Goal: Task Accomplishment & Management: Use online tool/utility

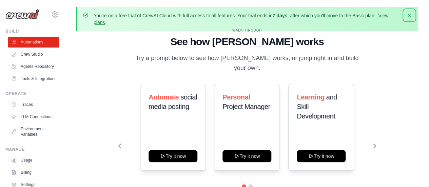
click at [409, 13] on icon "button" at bounding box center [409, 15] width 7 height 7
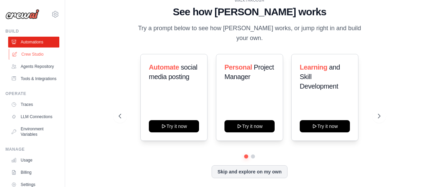
click at [33, 51] on link "Crew Studio" at bounding box center [34, 54] width 51 height 11
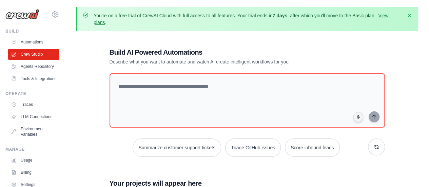
click at [4, 14] on div "surpradipta5@gmail.com Settings Build Automations" at bounding box center [32, 93] width 65 height 187
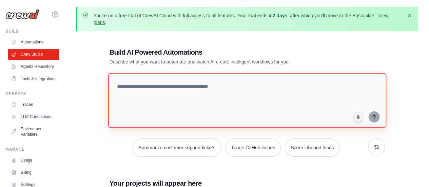
click at [190, 81] on textarea at bounding box center [247, 100] width 278 height 55
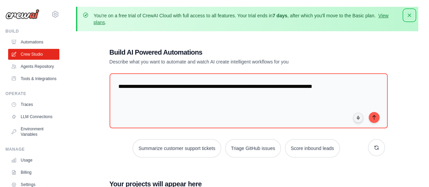
click at [408, 13] on icon "button" at bounding box center [409, 15] width 7 height 7
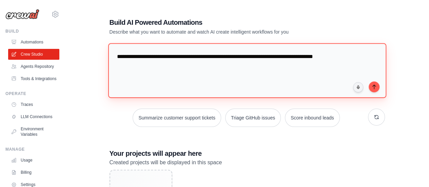
click at [354, 57] on textarea "**********" at bounding box center [247, 70] width 278 height 55
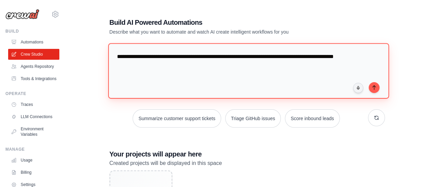
type textarea "**********"
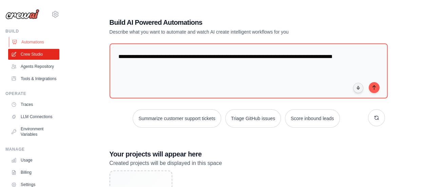
click at [31, 38] on link "Automations" at bounding box center [34, 42] width 51 height 11
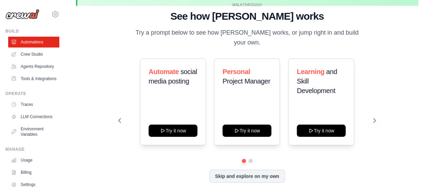
scroll to position [30, 0]
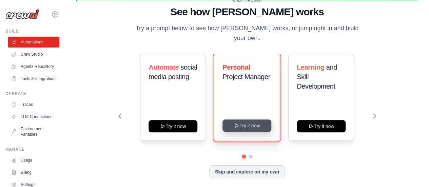
click at [247, 119] on button "Try it now" at bounding box center [246, 125] width 49 height 12
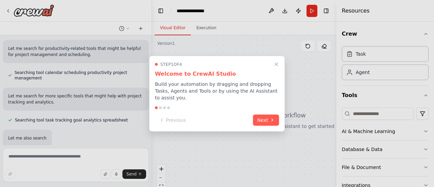
scroll to position [119, 0]
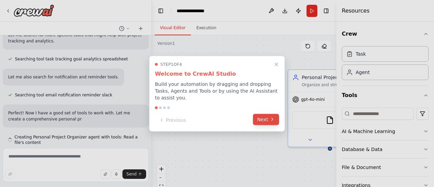
click at [267, 115] on button "Next" at bounding box center [266, 119] width 26 height 11
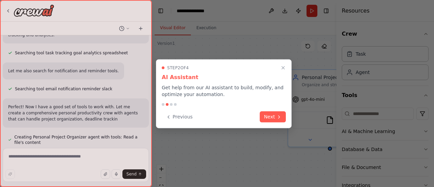
click at [267, 115] on button "Next" at bounding box center [273, 116] width 26 height 11
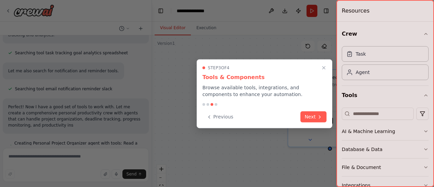
scroll to position [178, 0]
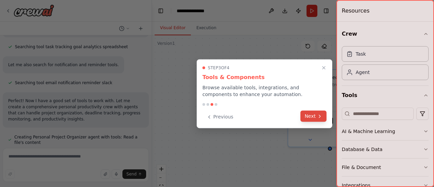
click at [306, 113] on button "Next" at bounding box center [313, 116] width 26 height 11
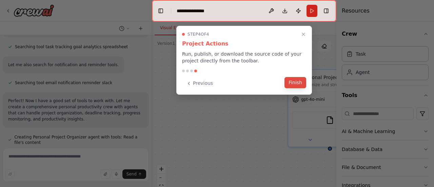
click at [289, 79] on button "Finish" at bounding box center [296, 82] width 22 height 11
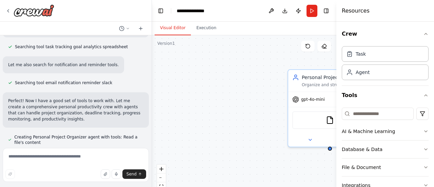
click at [246, 80] on div "Personal Project Organizer Organize and structure {project_name} by analyzing p…" at bounding box center [244, 120] width 184 height 170
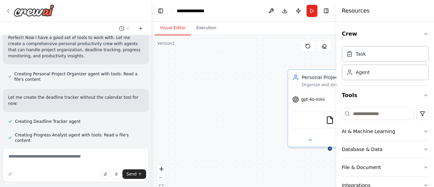
scroll to position [277, 0]
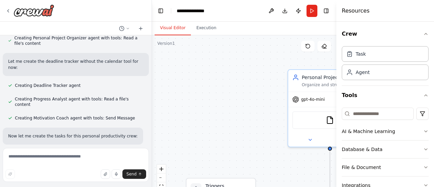
click at [231, 89] on div ".deletable-edge-delete-btn { width: 20px; height: 20px; border: 0px solid #ffff…" at bounding box center [244, 120] width 184 height 170
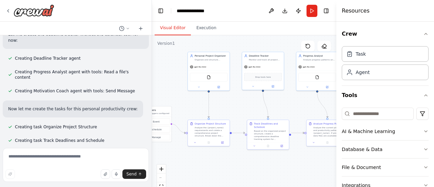
scroll to position [318, 0]
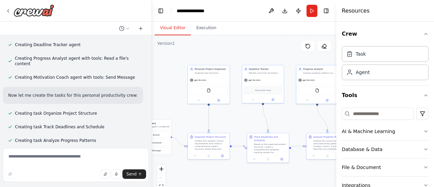
drag, startPoint x: 257, startPoint y: 109, endPoint x: 173, endPoint y: 85, distance: 86.8
click at [173, 85] on div ".deletable-edge-delete-btn { width: 20px; height: 20px; border: 0px solid #ffff…" at bounding box center [244, 120] width 184 height 170
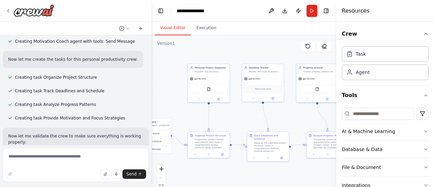
scroll to position [360, 0]
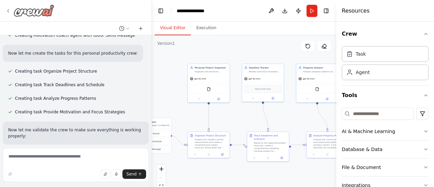
click at [5, 6] on div at bounding box center [29, 10] width 49 height 12
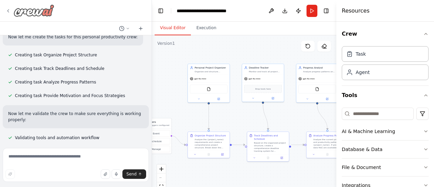
scroll to position [395, 0]
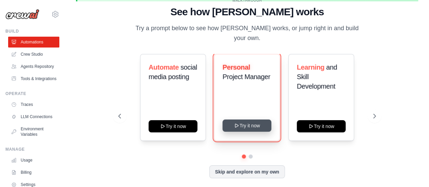
click at [245, 122] on button "Try it now" at bounding box center [246, 125] width 49 height 12
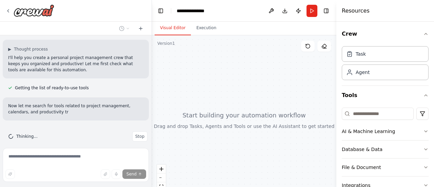
scroll to position [55, 0]
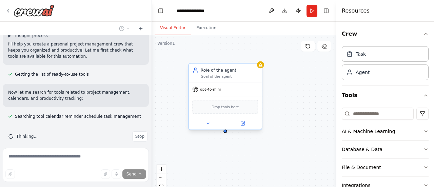
click at [228, 108] on span "Drop tools here" at bounding box center [225, 107] width 27 height 6
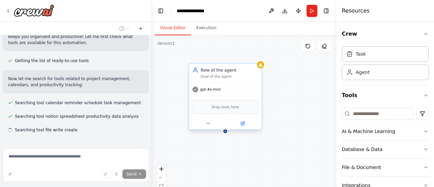
scroll to position [82, 0]
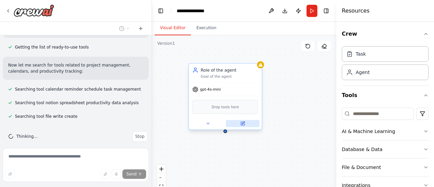
click at [241, 124] on icon at bounding box center [242, 123] width 3 height 3
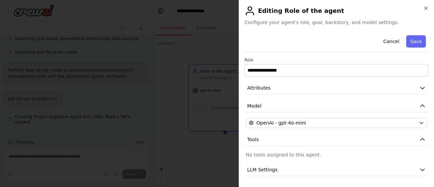
scroll to position [147, 0]
click at [409, 38] on button "Save" at bounding box center [416, 41] width 20 height 12
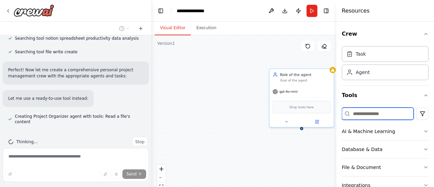
click at [387, 114] on input at bounding box center [378, 114] width 72 height 12
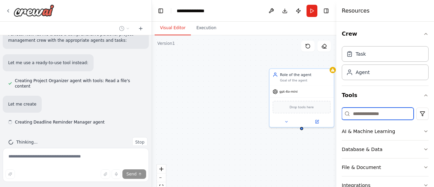
scroll to position [183, 0]
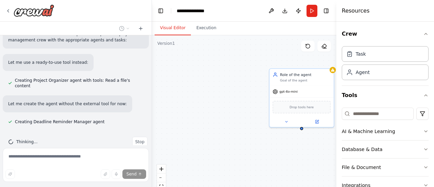
click at [346, 115] on icon at bounding box center [347, 113] width 5 height 5
click at [379, 115] on input at bounding box center [378, 114] width 72 height 12
type input "*"
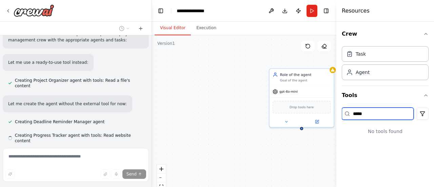
scroll to position [196, 0]
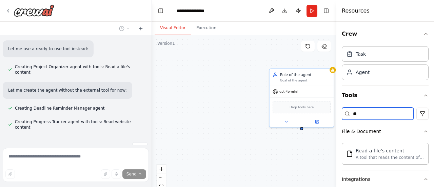
type input "*"
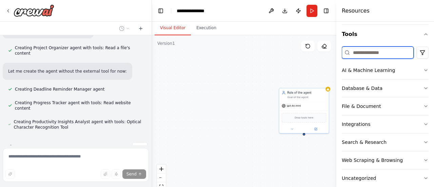
scroll to position [71, 0]
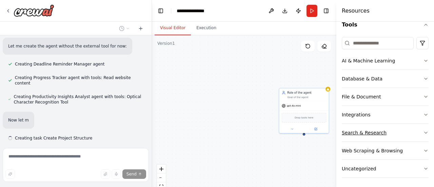
click at [390, 134] on button "Search & Research" at bounding box center [385, 133] width 87 height 18
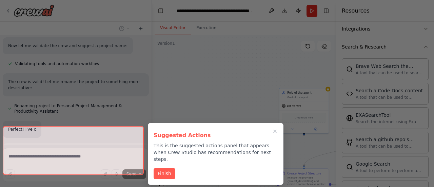
scroll to position [398, 0]
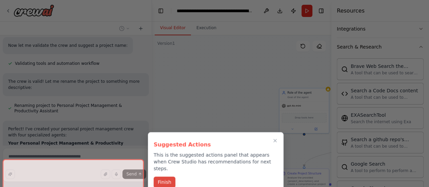
click at [167, 176] on button "Finish" at bounding box center [165, 181] width 22 height 11
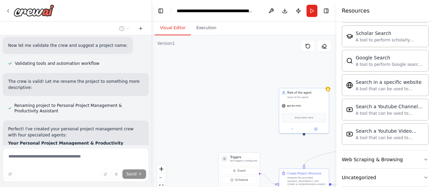
scroll to position [415, 0]
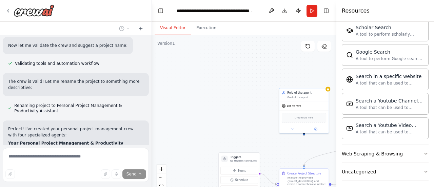
click at [417, 149] on button "Web Scraping & Browsing" at bounding box center [385, 154] width 87 height 18
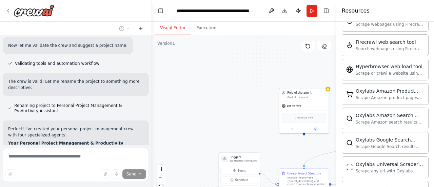
scroll to position [619, 0]
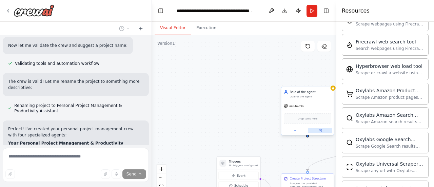
click at [319, 130] on icon at bounding box center [320, 130] width 3 height 3
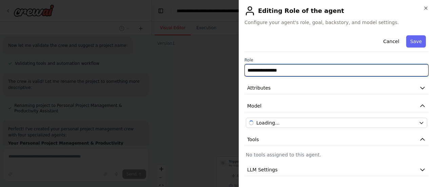
click at [326, 73] on input "**********" at bounding box center [337, 70] width 184 height 12
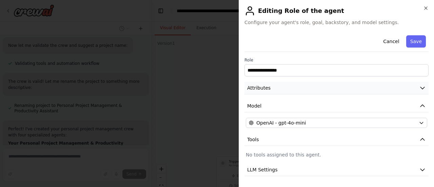
click at [319, 89] on button "Attributes" at bounding box center [337, 88] width 184 height 13
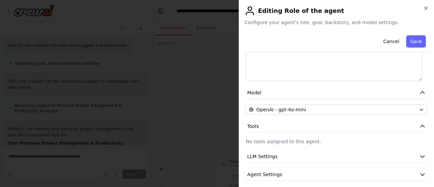
scroll to position [141, 0]
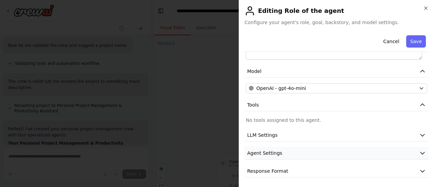
click at [338, 153] on button "Agent Settings" at bounding box center [337, 153] width 184 height 13
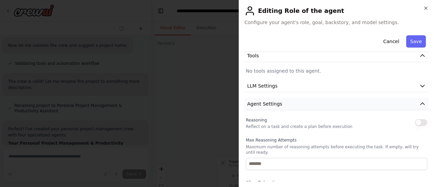
scroll to position [192, 0]
